Goal: Task Accomplishment & Management: Complete application form

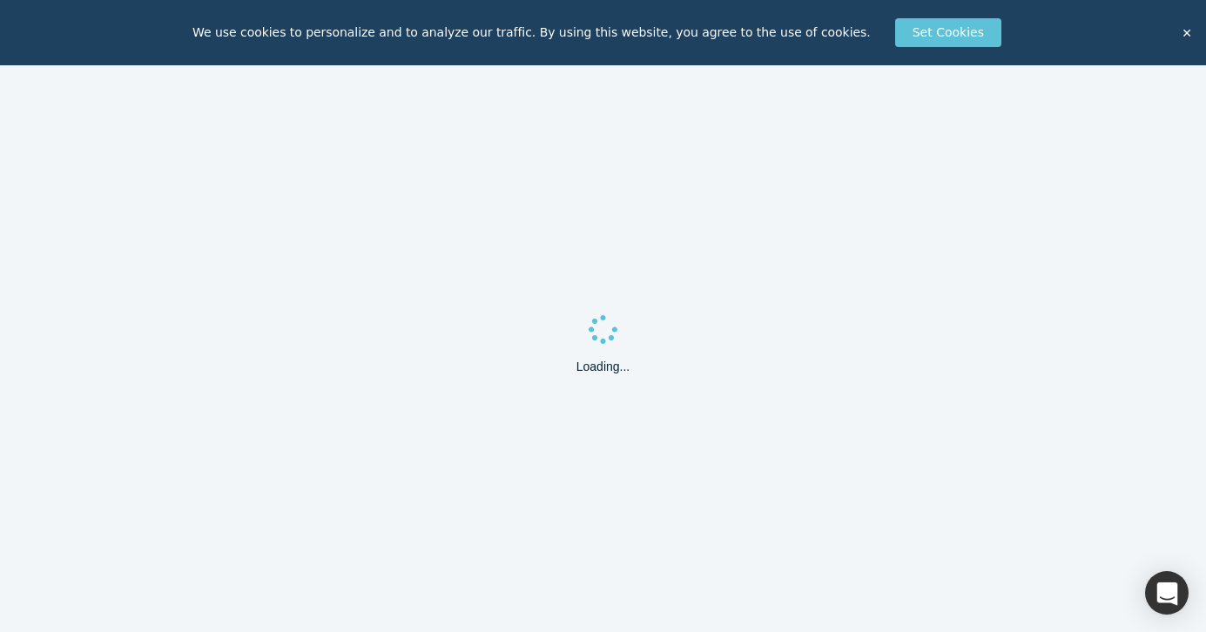
click at [1190, 29] on button "✕" at bounding box center [1187, 33] width 24 height 26
